Goal: Task Accomplishment & Management: Manage account settings

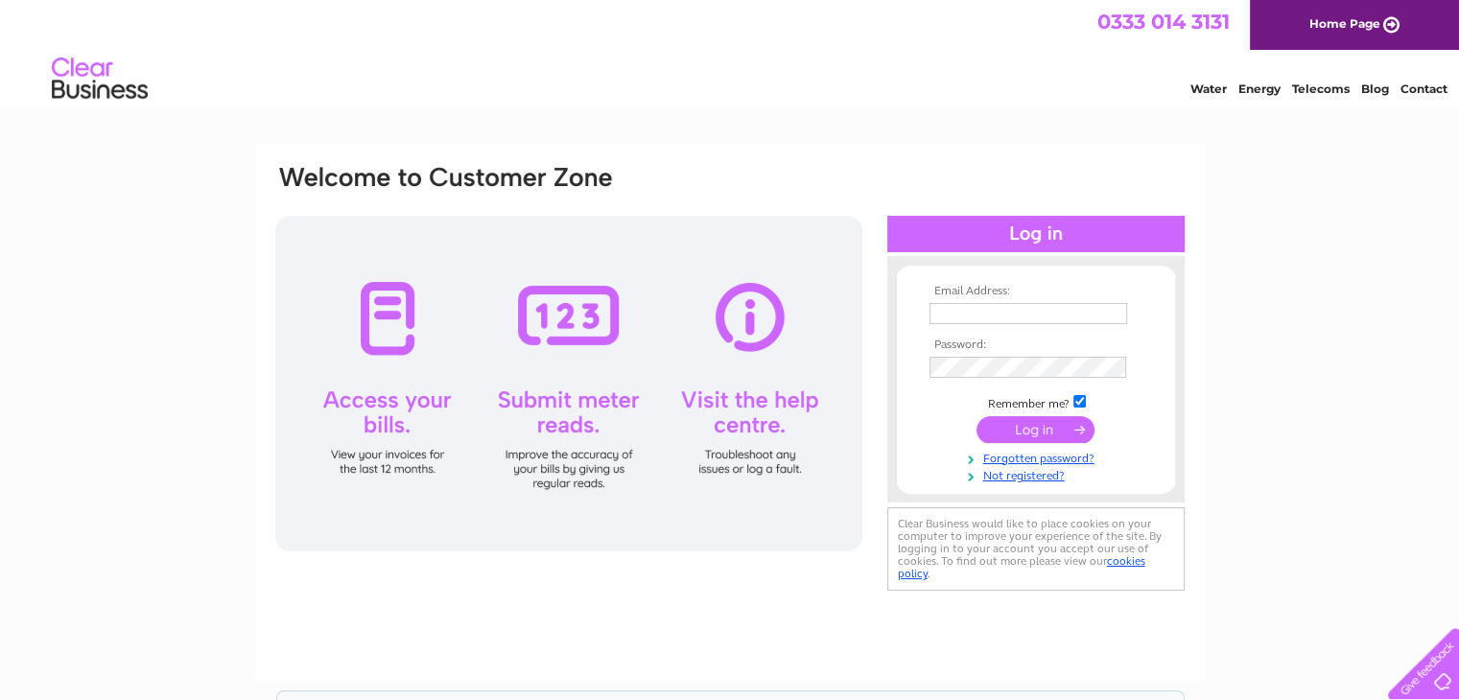
type input "[EMAIL_ADDRESS][DOMAIN_NAME]"
click at [1023, 435] on input "submit" at bounding box center [1036, 429] width 118 height 27
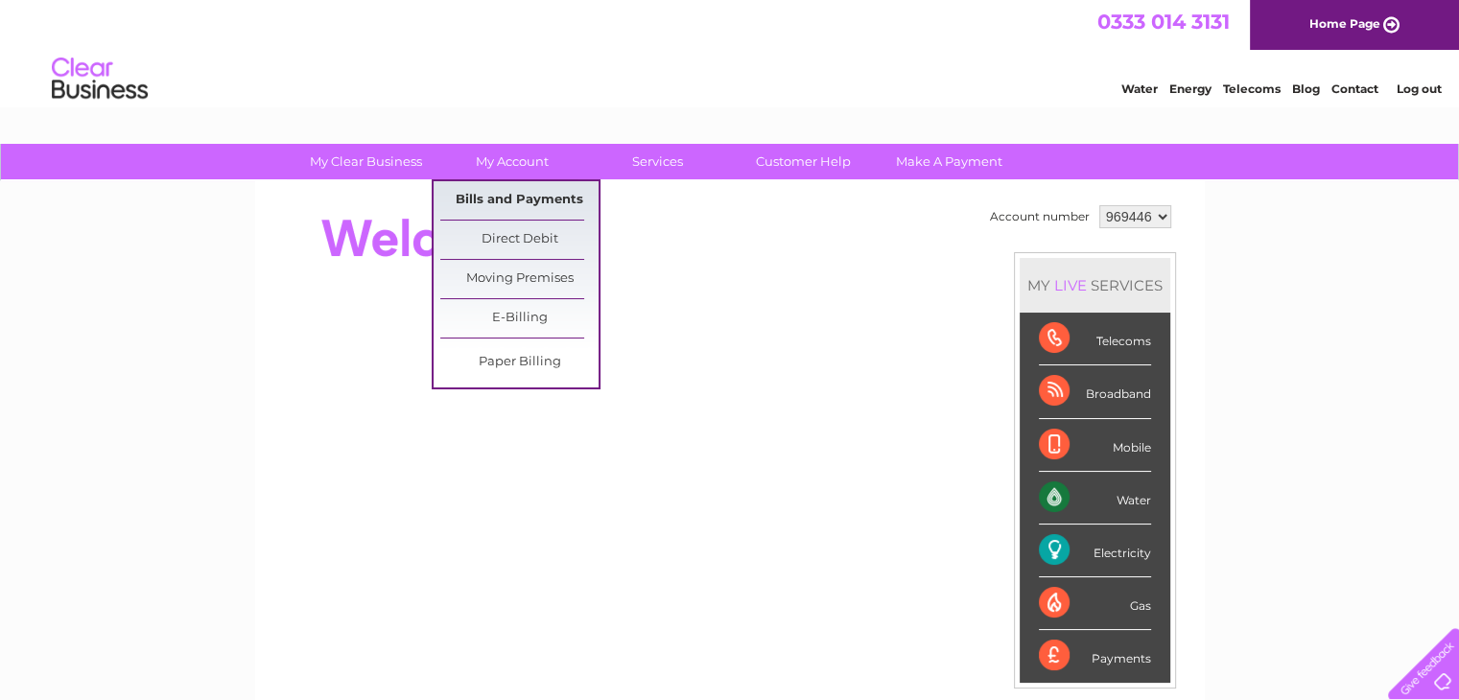
click at [531, 200] on link "Bills and Payments" at bounding box center [519, 200] width 158 height 38
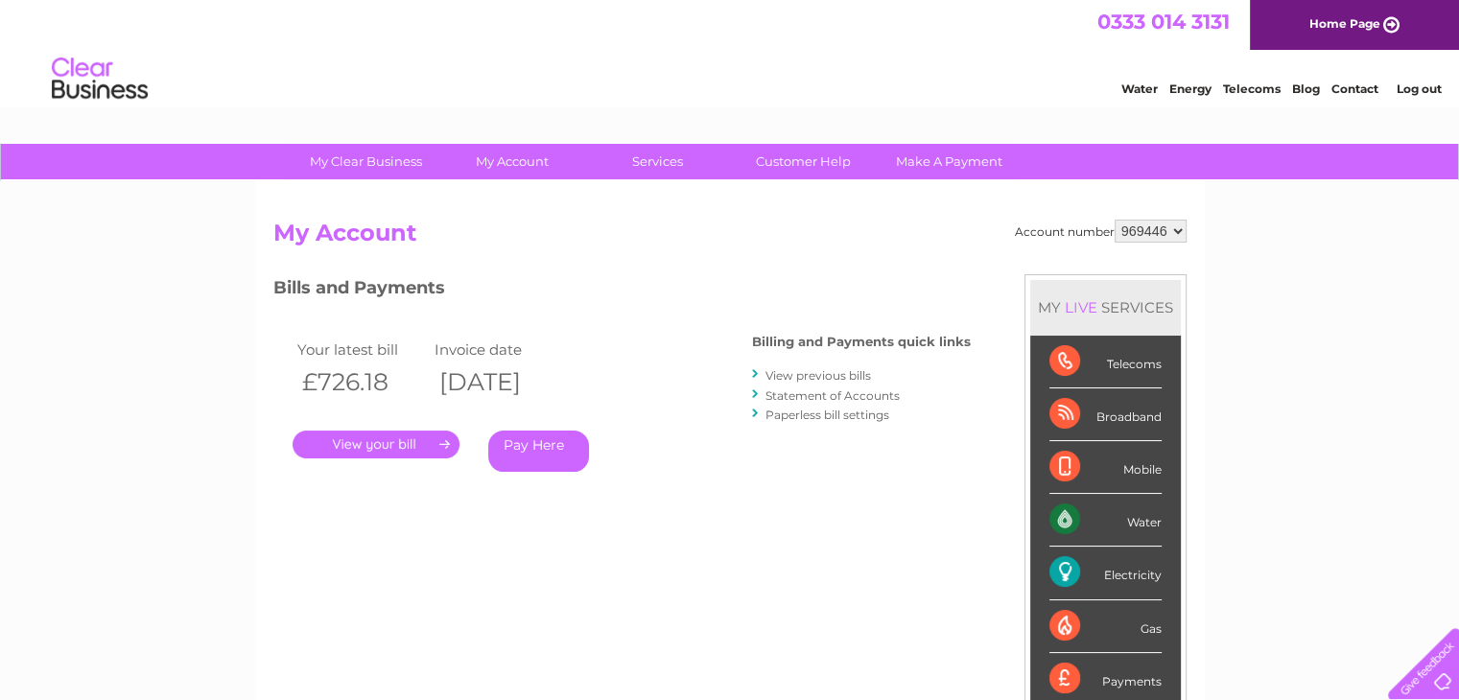
click at [415, 441] on link "." at bounding box center [376, 445] width 167 height 28
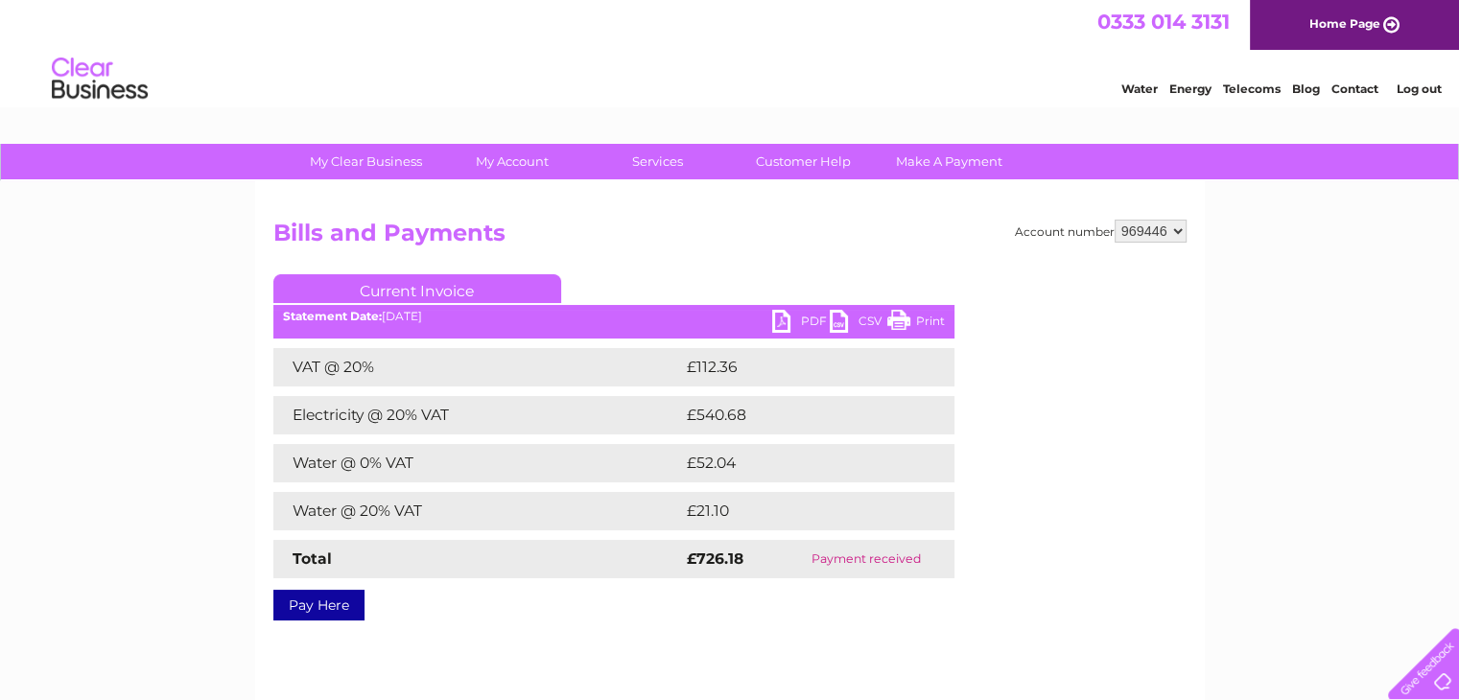
click at [803, 319] on link "PDF" at bounding box center [801, 324] width 58 height 28
